Goal: Task Accomplishment & Management: Complete application form

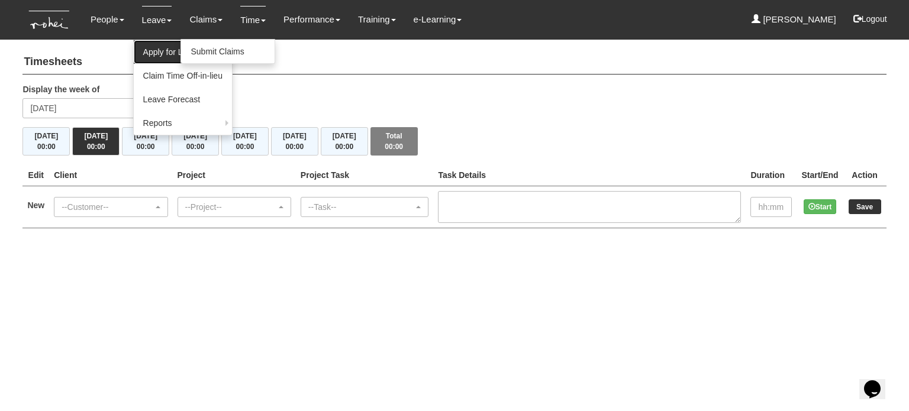
click at [166, 51] on link "Apply for Leave" at bounding box center [183, 52] width 98 height 24
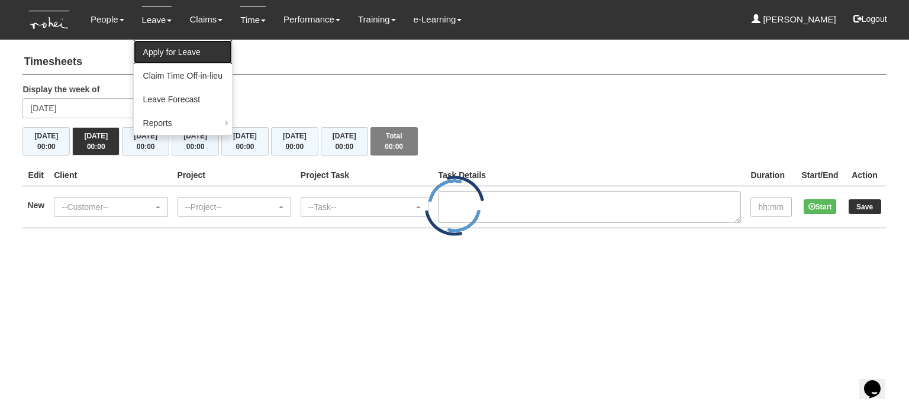
click at [191, 53] on link "Apply for Leave" at bounding box center [183, 52] width 98 height 24
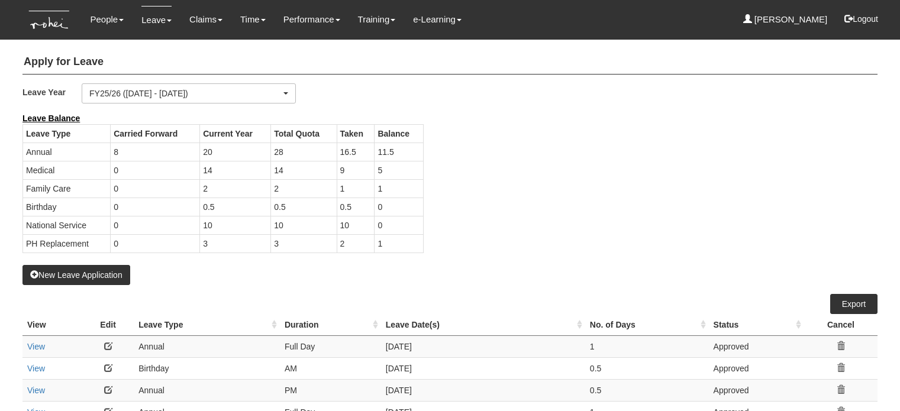
select select "50"
click at [110, 272] on button "New Leave Application" at bounding box center [76, 275] width 108 height 20
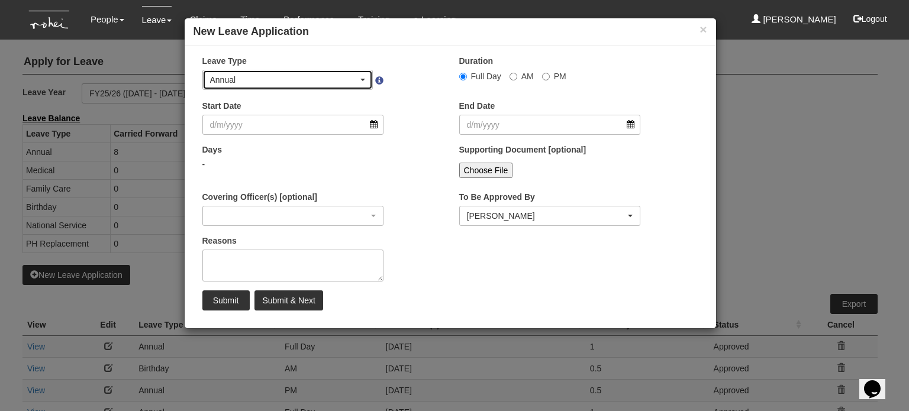
click at [308, 81] on div "Annual" at bounding box center [284, 80] width 149 height 12
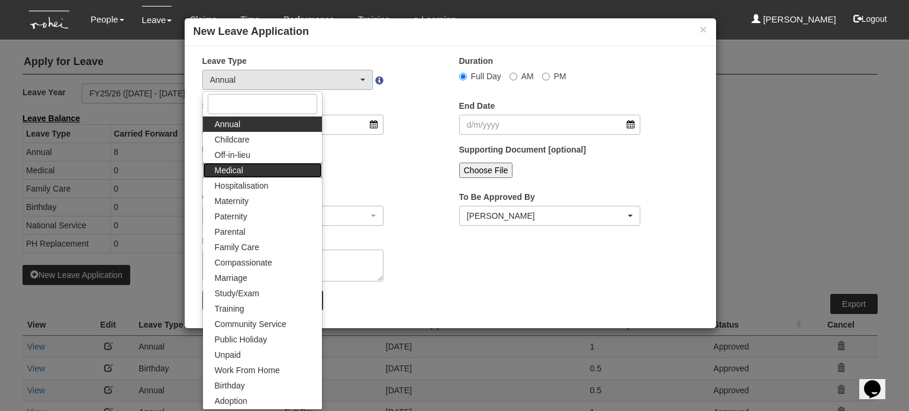
click at [267, 168] on link "Medical" at bounding box center [262, 170] width 119 height 15
select select "4"
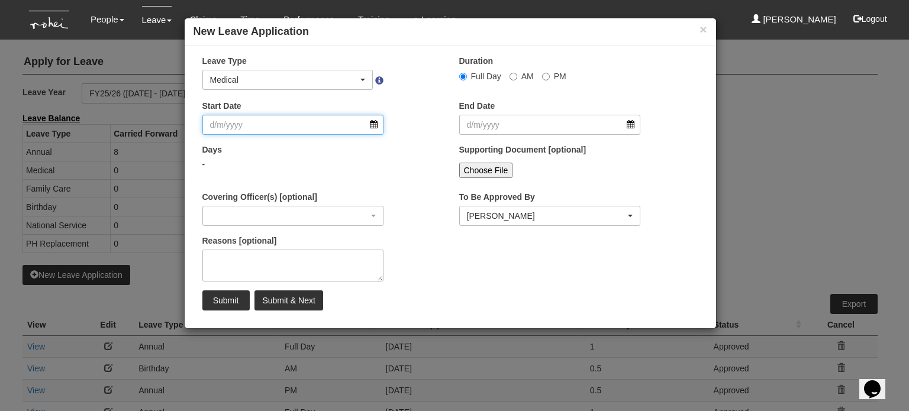
click at [297, 133] on input "Start Date" at bounding box center [293, 125] width 182 height 20
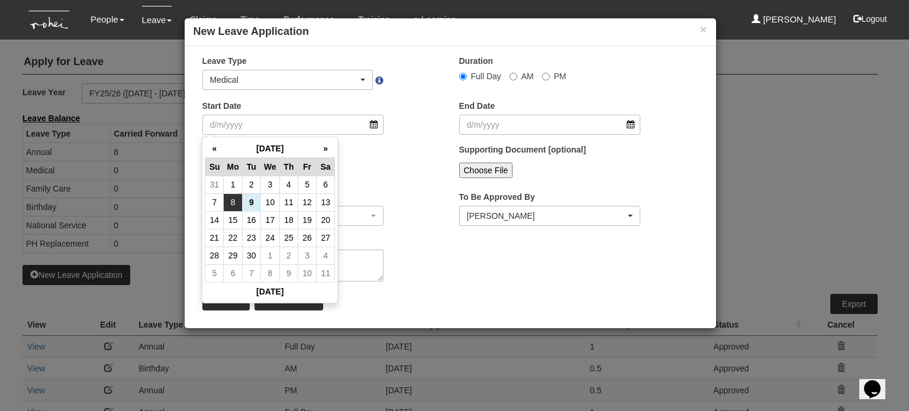
click at [236, 197] on td "8" at bounding box center [233, 203] width 18 height 18
type input "8/9/2025"
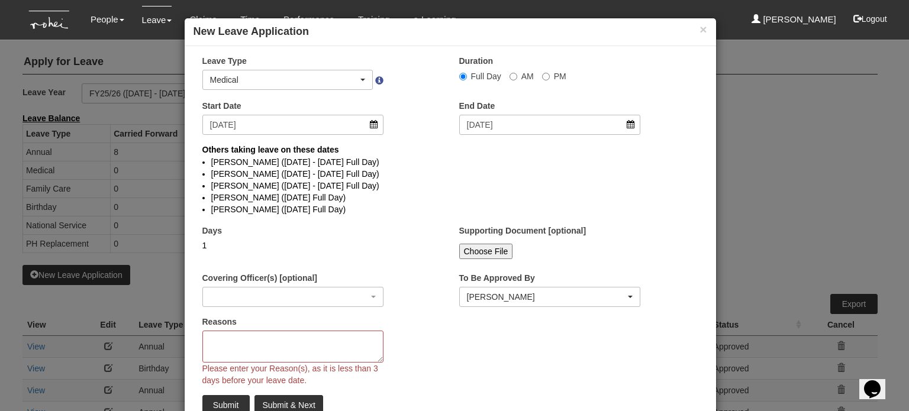
select select
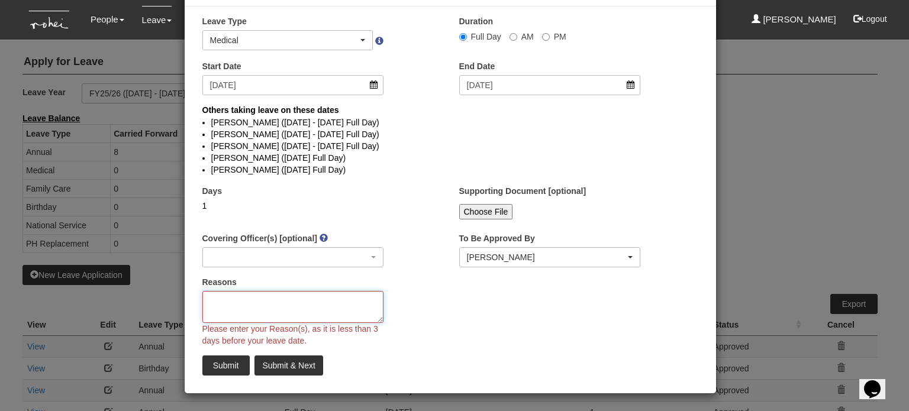
click at [304, 313] on textarea "Reasons" at bounding box center [293, 307] width 182 height 32
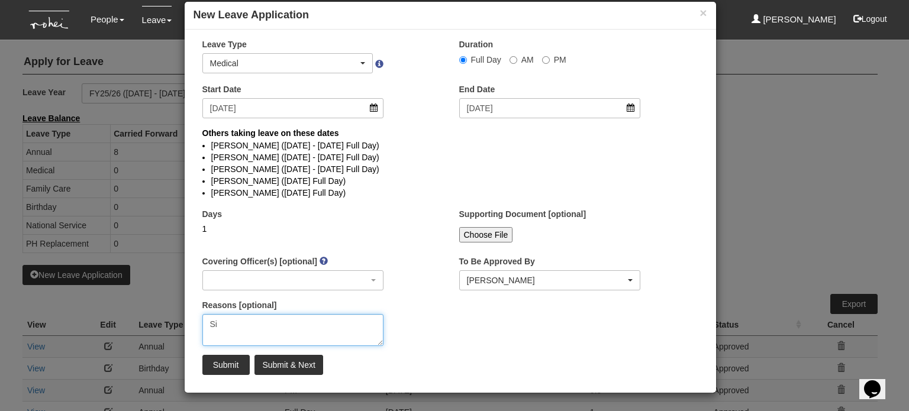
scroll to position [16, 0]
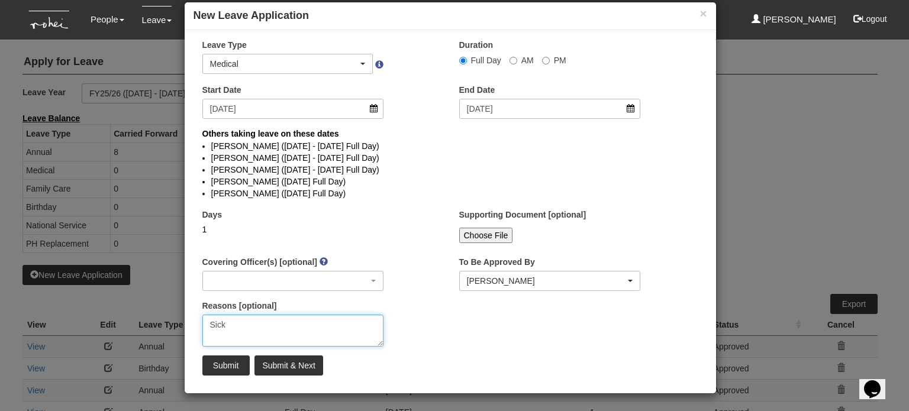
type textarea "Sick"
click at [494, 331] on div "× Leave Type Annual Childcare Off-in-lieu Medical Hospitalisation Maternity Pat…" at bounding box center [451, 212] width 532 height 346
click at [227, 359] on input "Submit" at bounding box center [225, 366] width 47 height 20
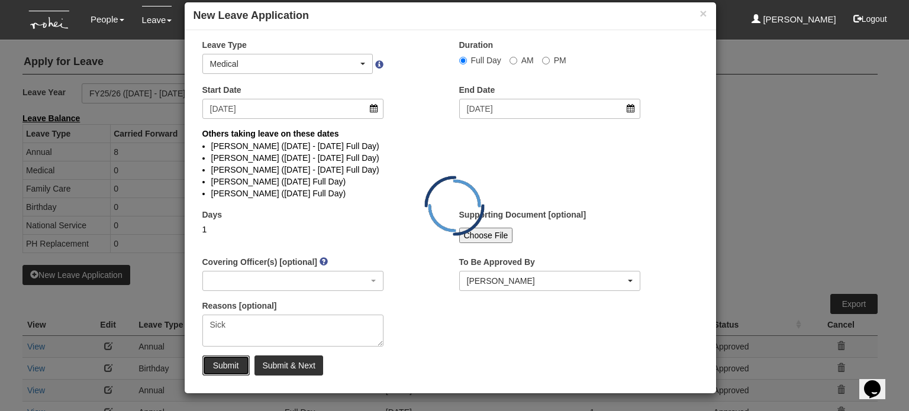
select select "1"
select select
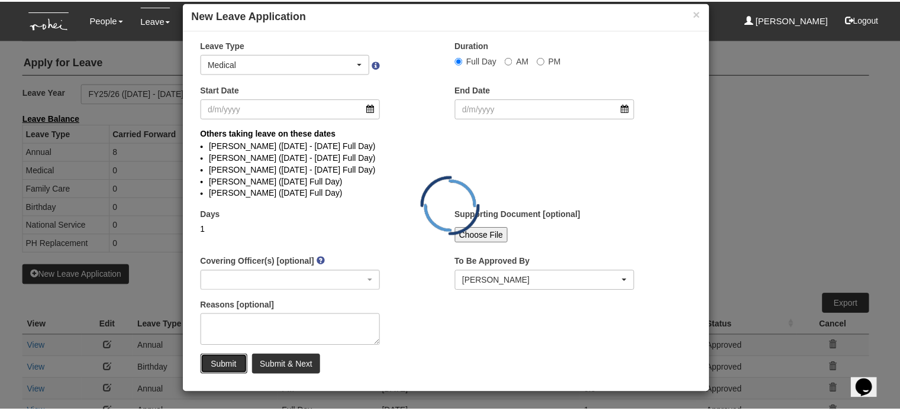
scroll to position [0, 0]
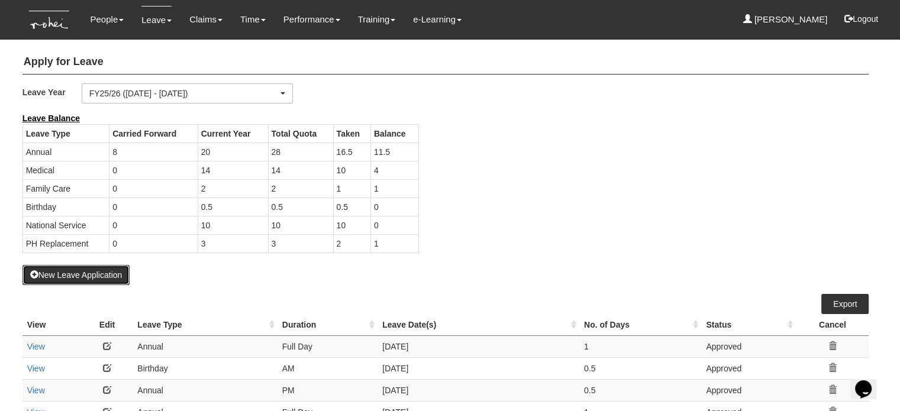
select select "50"
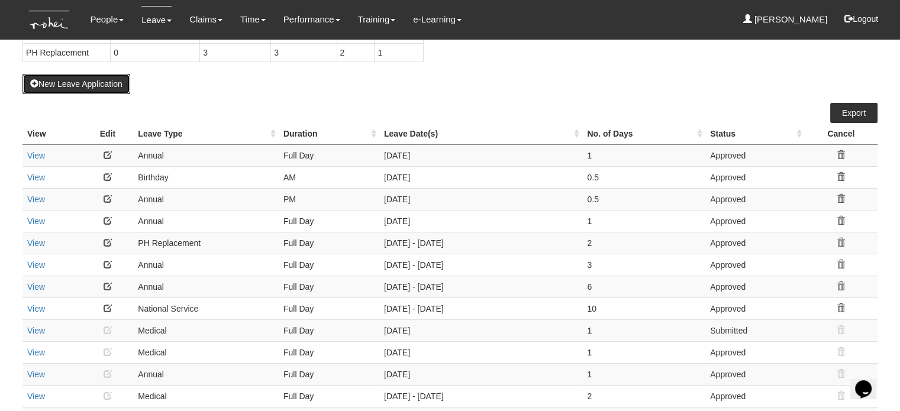
scroll to position [206, 0]
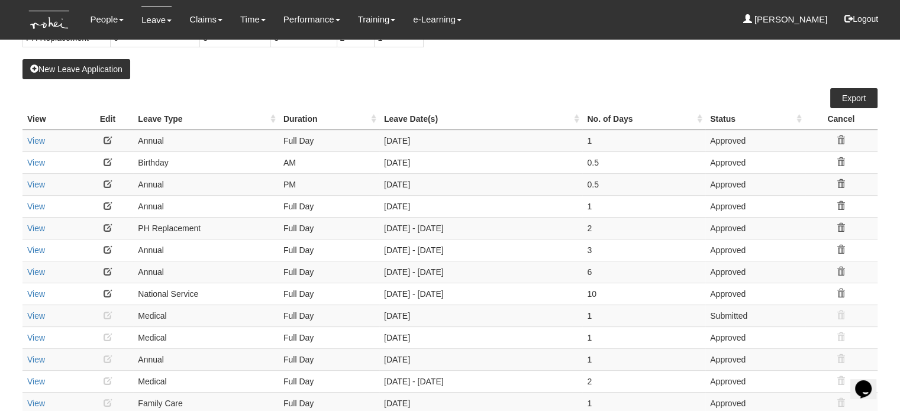
click at [170, 120] on th "Leave Type" at bounding box center [206, 119] width 146 height 22
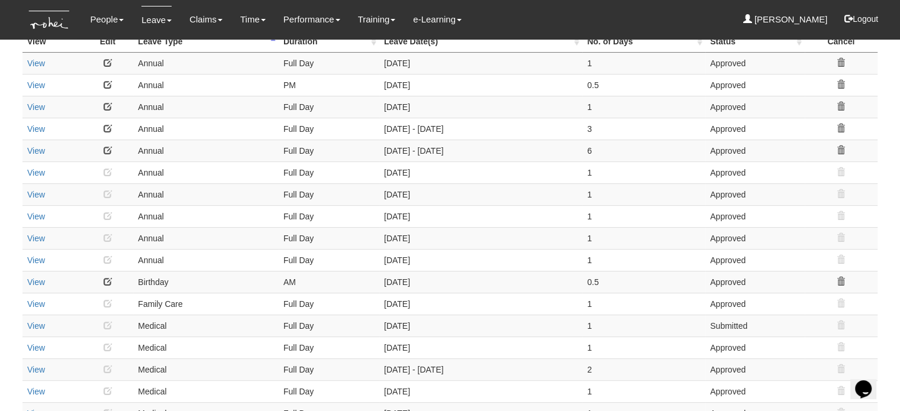
scroll to position [0, 0]
